Goal: Information Seeking & Learning: Learn about a topic

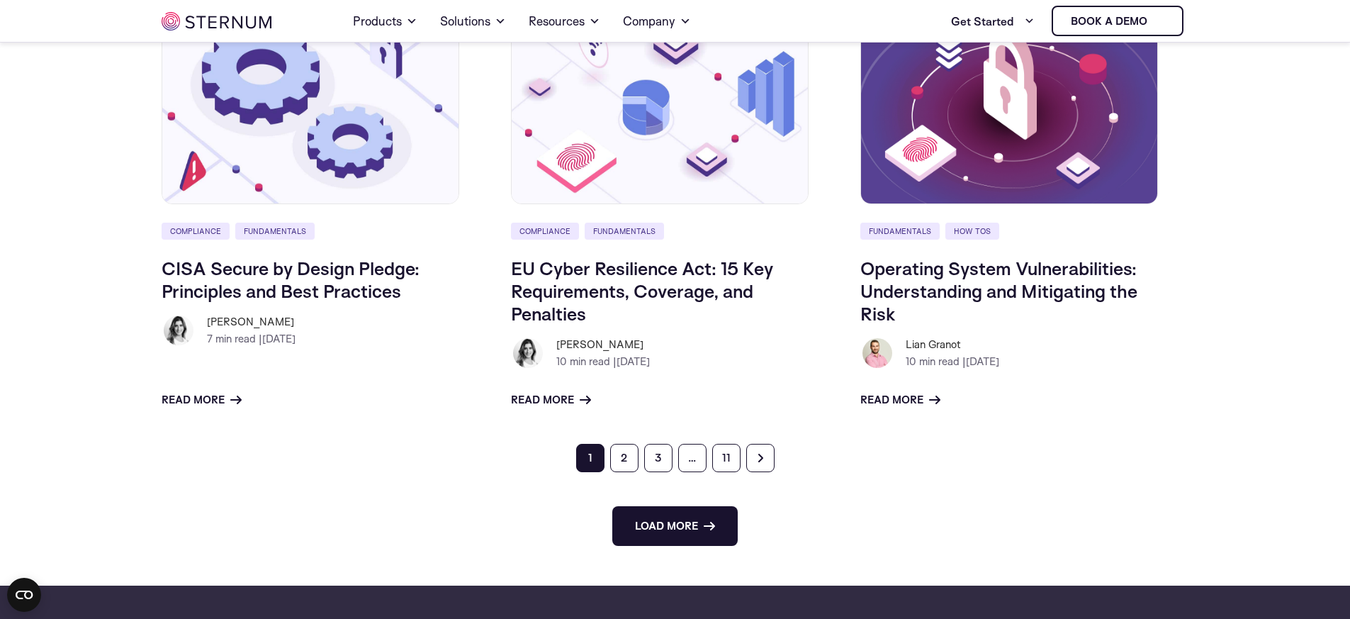
scroll to position [1938, 0]
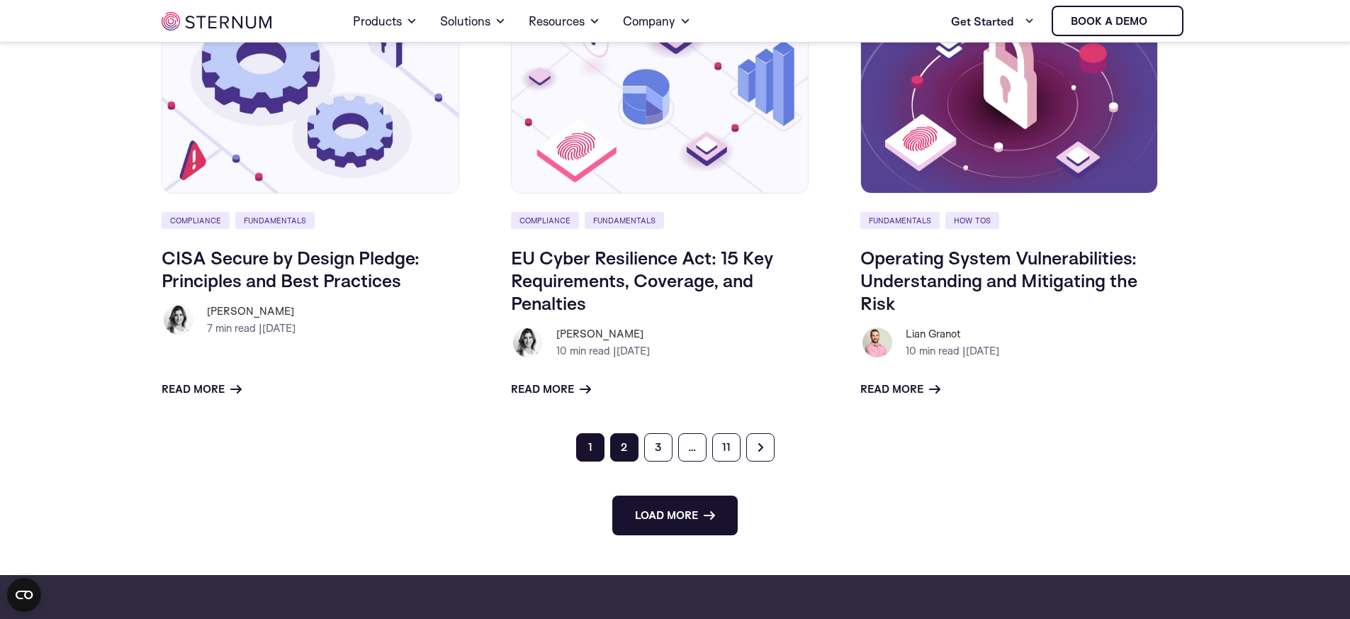
click at [621, 446] on link "2" at bounding box center [624, 447] width 28 height 28
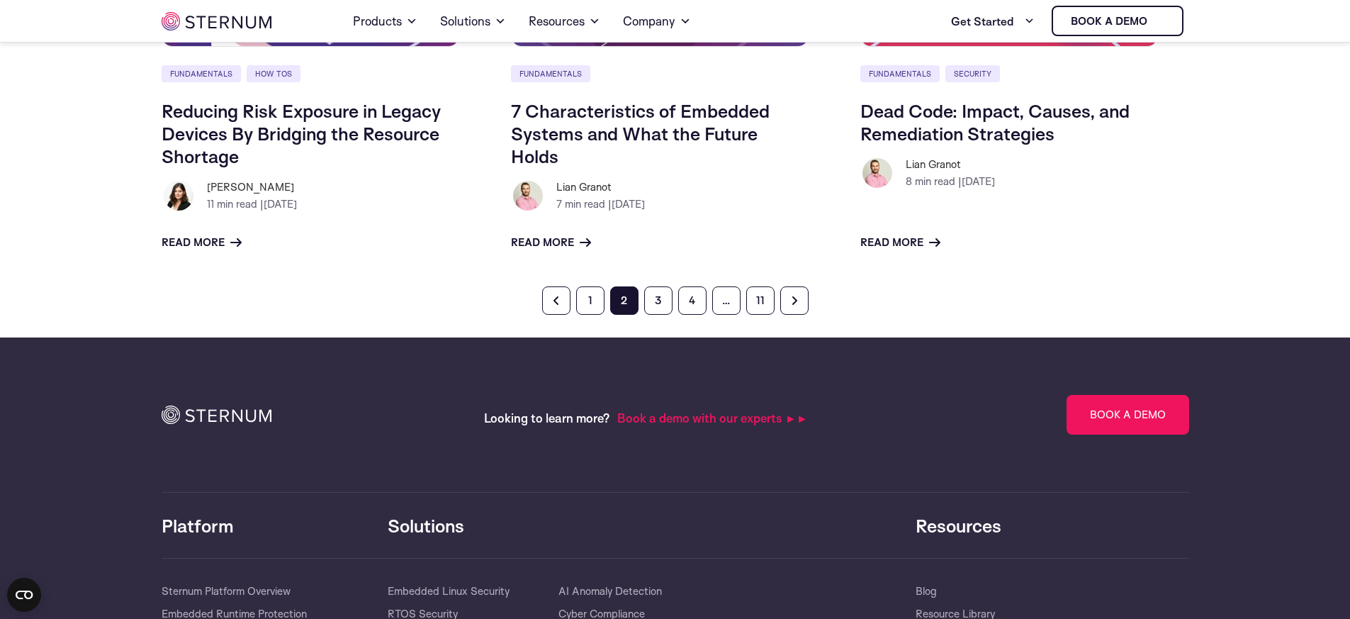
scroll to position [1497, 0]
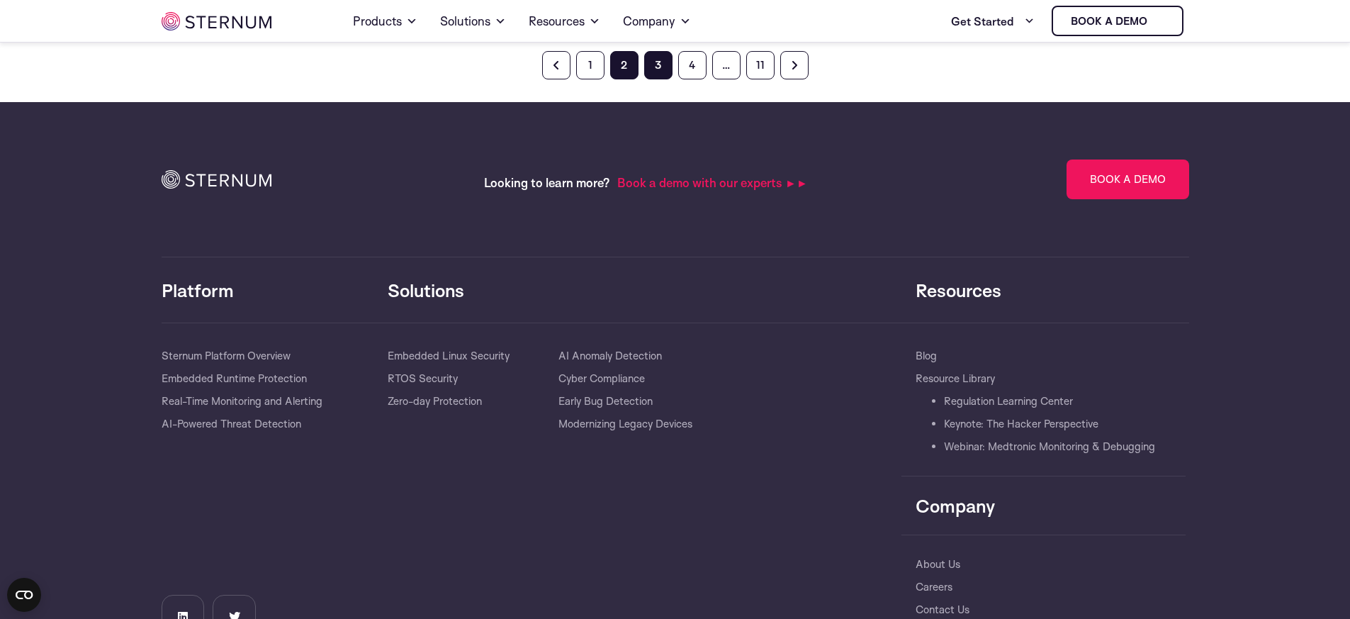
click at [651, 62] on link "3" at bounding box center [658, 65] width 28 height 28
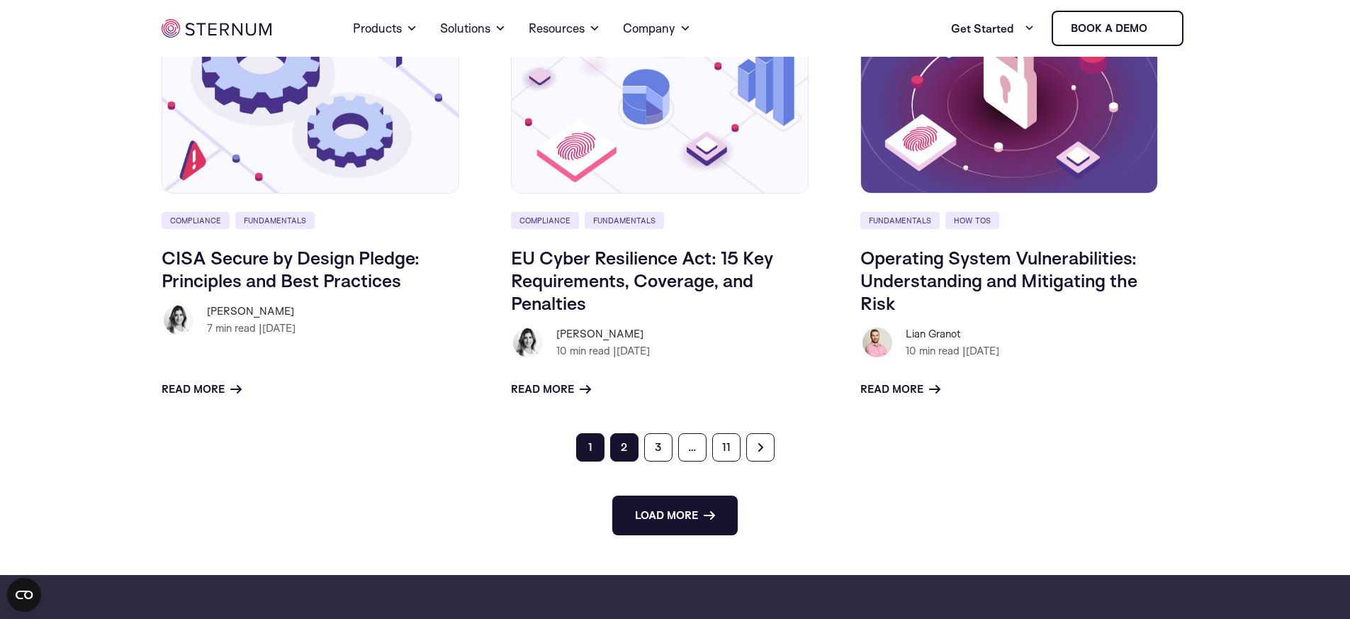
click at [631, 443] on link "2" at bounding box center [624, 447] width 28 height 28
